Goal: Task Accomplishment & Management: Understand process/instructions

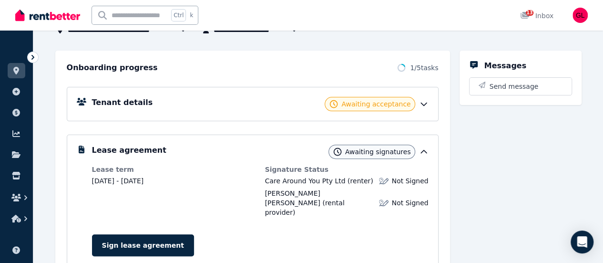
scroll to position [143, 0]
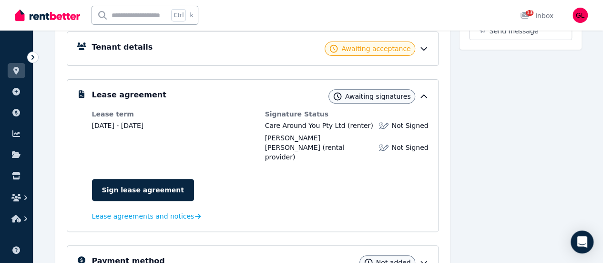
click at [419, 49] on icon at bounding box center [424, 49] width 10 height 10
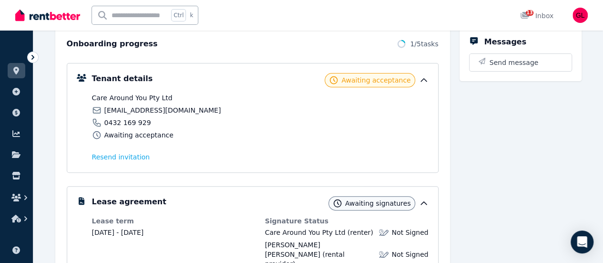
scroll to position [0, 0]
